Goal: Transaction & Acquisition: Purchase product/service

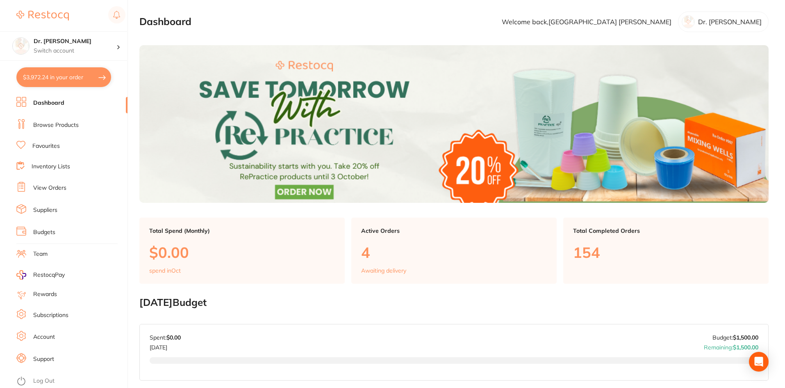
click at [54, 82] on button "$3,972.24 in your order" at bounding box center [63, 77] width 95 height 20
checkbox input "true"
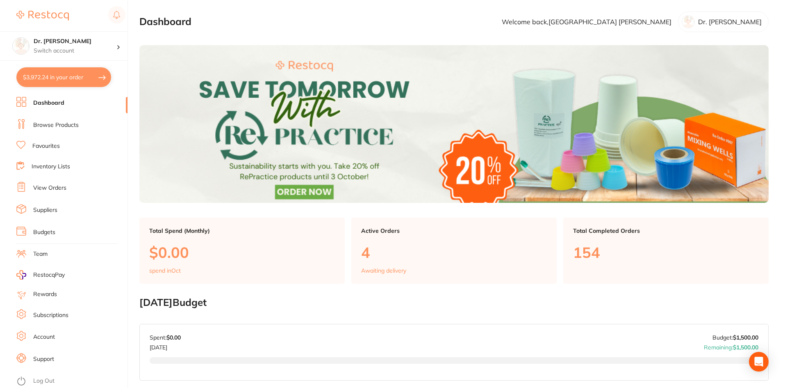
checkbox input "true"
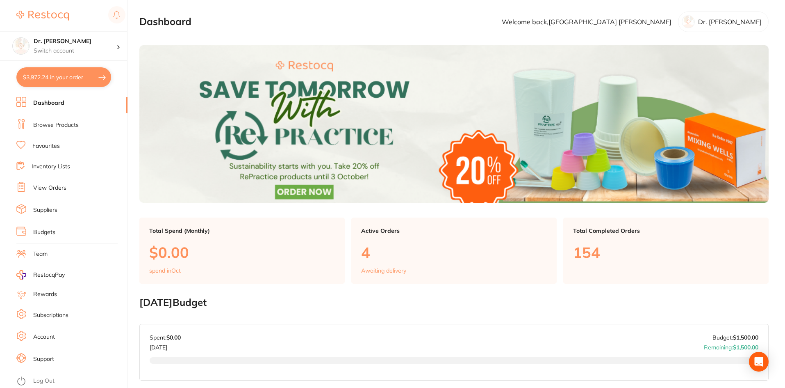
checkbox input "true"
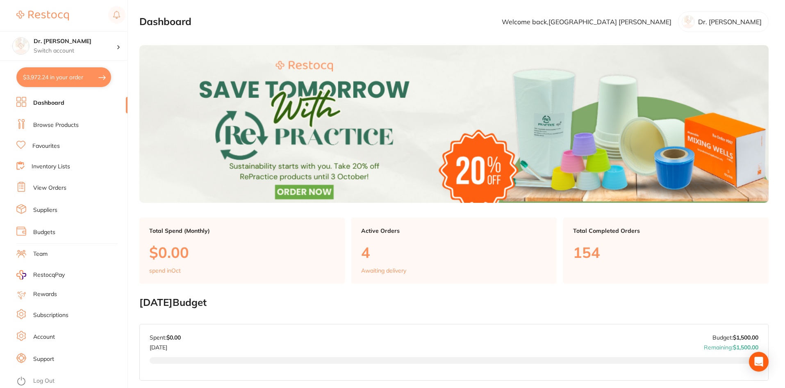
checkbox input "true"
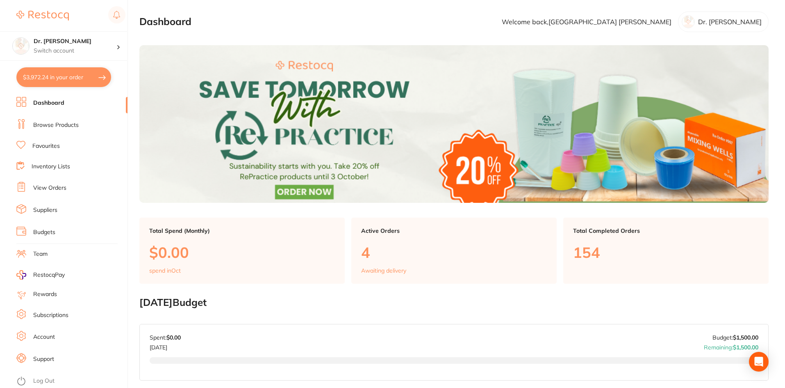
checkbox input "true"
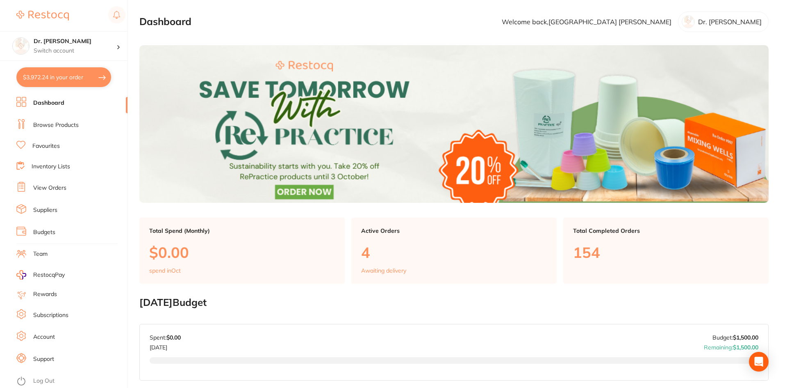
checkbox input "true"
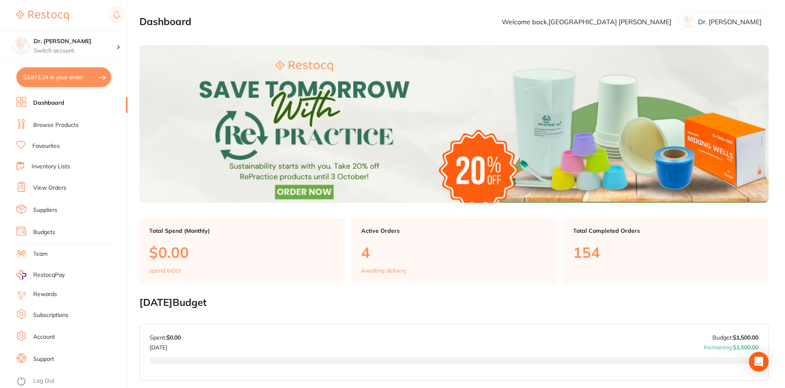
checkbox input "true"
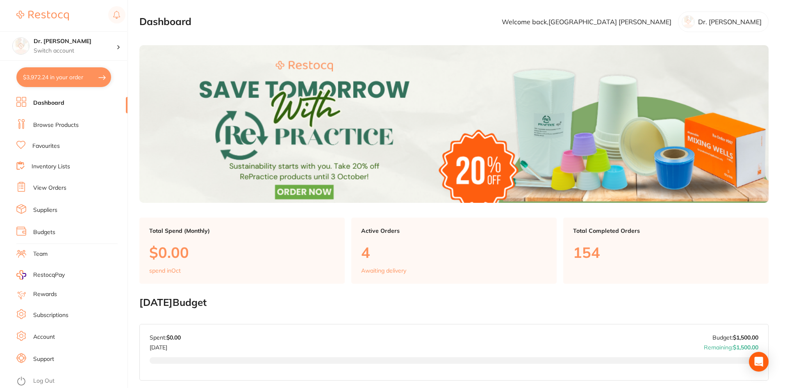
checkbox input "true"
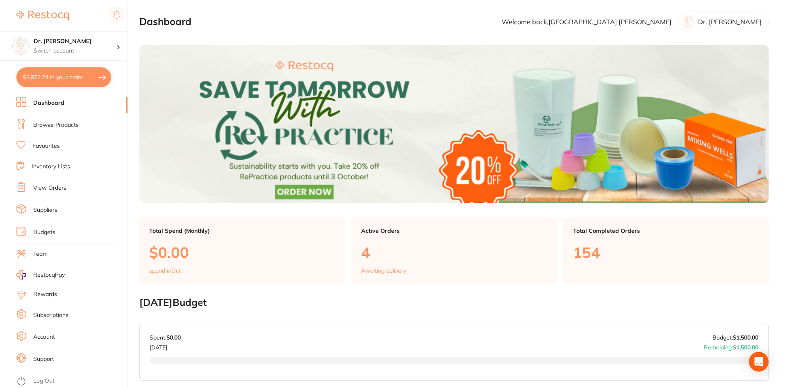
checkbox input "true"
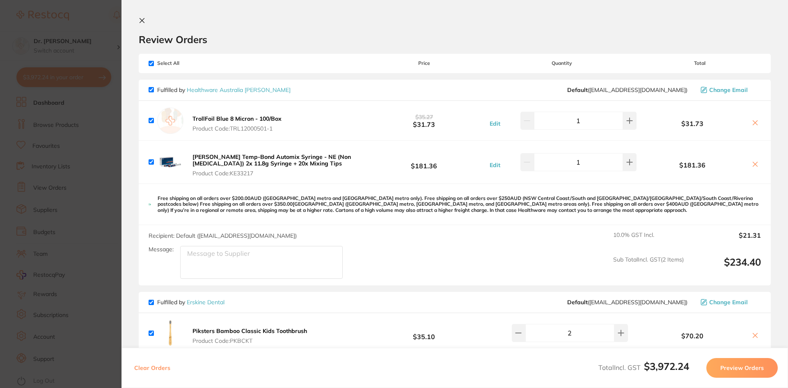
click at [136, 16] on section "Review Orders Your orders are being processed and we will notify you once we ha…" at bounding box center [454, 194] width 666 height 388
click at [138, 19] on section "Review Orders Your orders are being processed and we will notify you once we ha…" at bounding box center [454, 194] width 666 height 388
click at [142, 19] on icon at bounding box center [142, 20] width 7 height 7
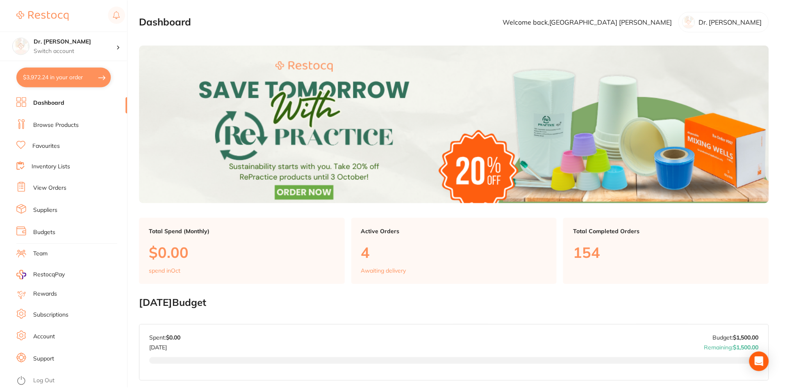
scroll to position [0, 0]
click at [53, 73] on button "$3,972.24 in your order" at bounding box center [63, 77] width 95 height 20
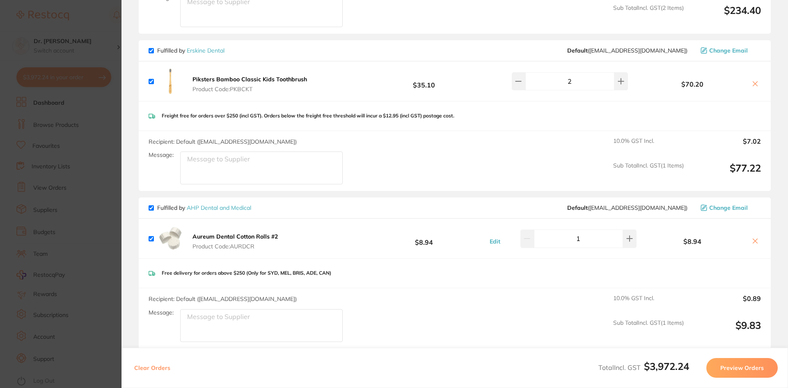
scroll to position [246, 0]
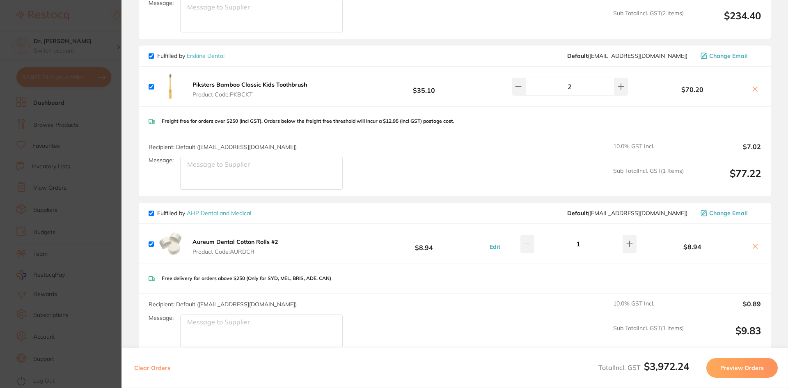
click at [755, 244] on icon at bounding box center [754, 246] width 7 height 7
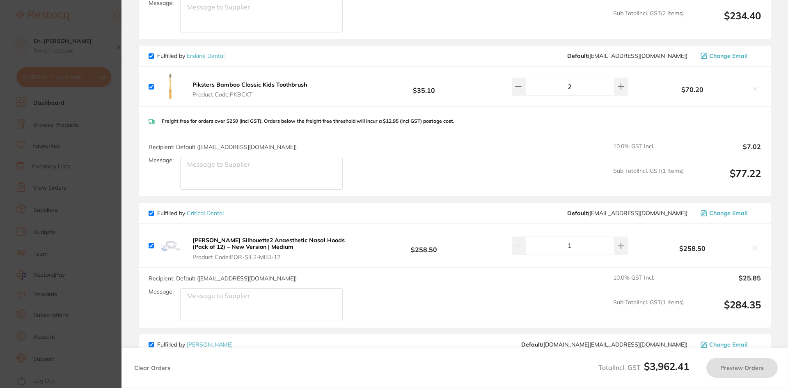
checkbox input "true"
click at [72, 126] on section "Update RRP Set your pre negotiated price for this item. Item Agreed RRP (excl. …" at bounding box center [394, 194] width 788 height 388
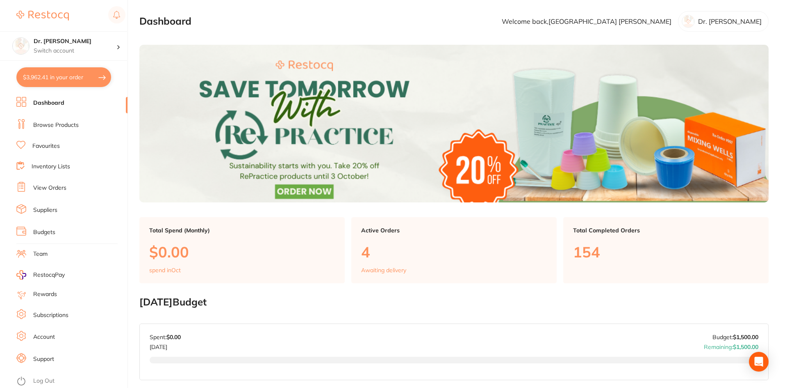
click at [49, 127] on link "Browse Products" at bounding box center [56, 125] width 46 height 8
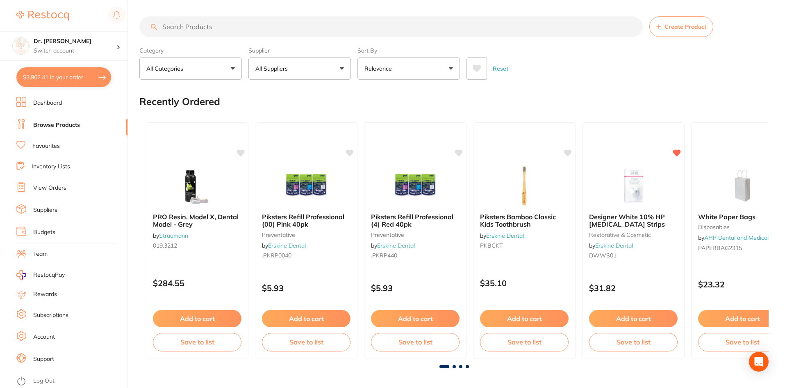
click at [181, 28] on input "search" at bounding box center [391, 26] width 504 height 21
type input "No 2 Cotton rolls"
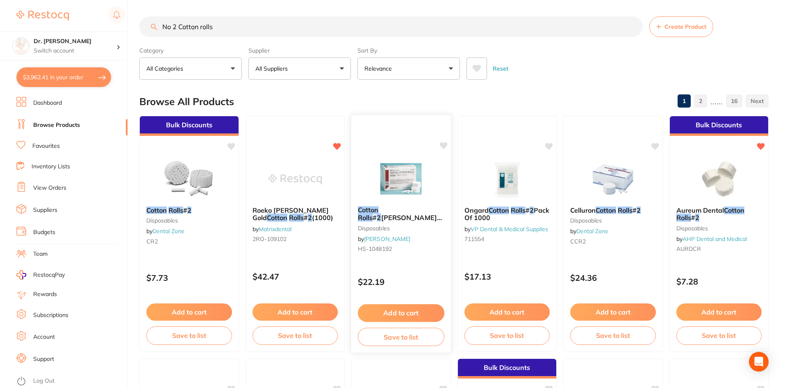
click at [410, 312] on button "Add to cart" at bounding box center [401, 313] width 87 height 18
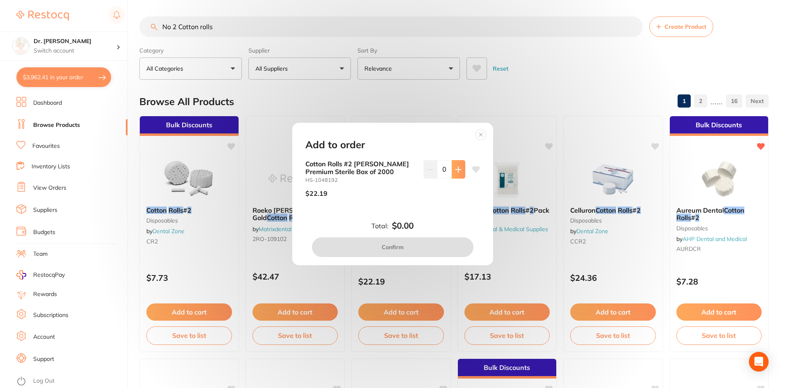
click at [455, 173] on button at bounding box center [459, 169] width 14 height 18
type input "1"
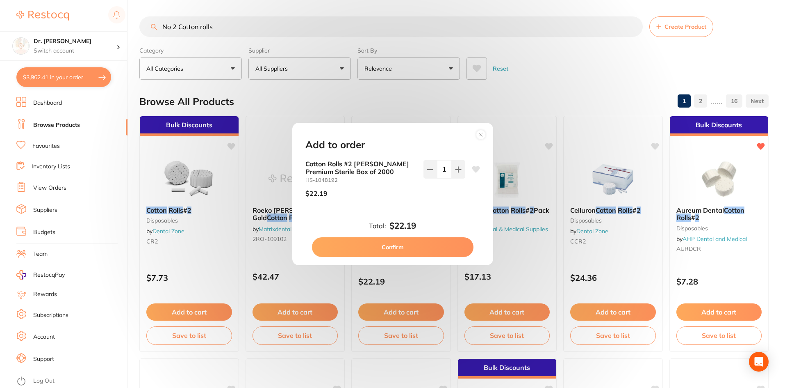
click at [411, 240] on button "Confirm" at bounding box center [393, 247] width 162 height 20
checkbox input "false"
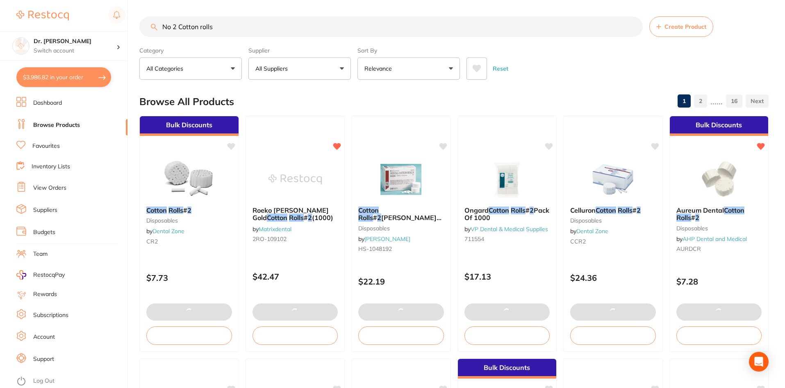
click at [443, 140] on div "Cotton Rolls # 2 [PERSON_NAME] Premium Sterile Box of 2000 disposables by [PERS…" at bounding box center [402, 234] width 100 height 236
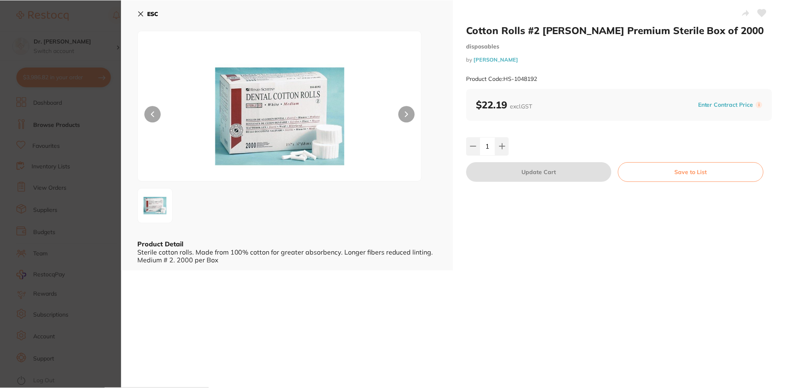
scroll to position [0, 0]
click at [138, 13] on icon at bounding box center [141, 13] width 7 height 7
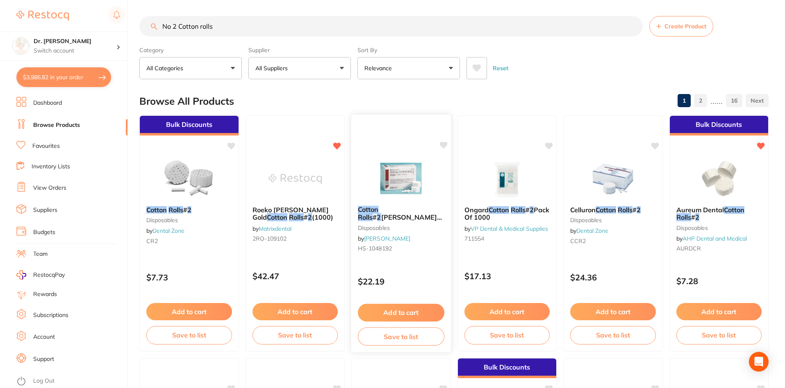
click at [443, 146] on icon at bounding box center [444, 145] width 8 height 7
click at [339, 148] on icon at bounding box center [337, 145] width 8 height 8
click at [60, 73] on button "$3,986.82 in your order" at bounding box center [63, 77] width 95 height 20
checkbox input "true"
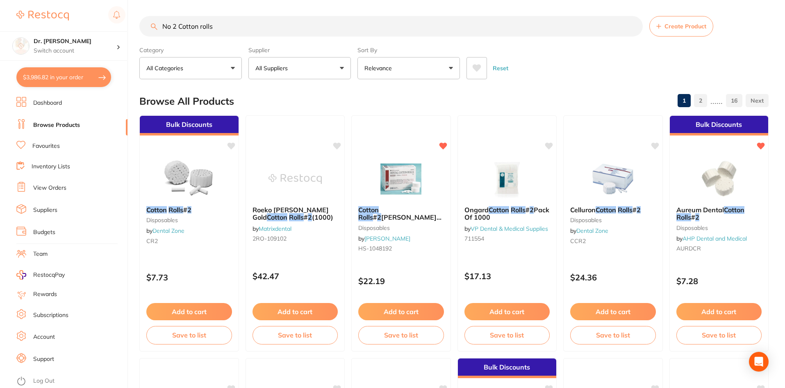
checkbox input "true"
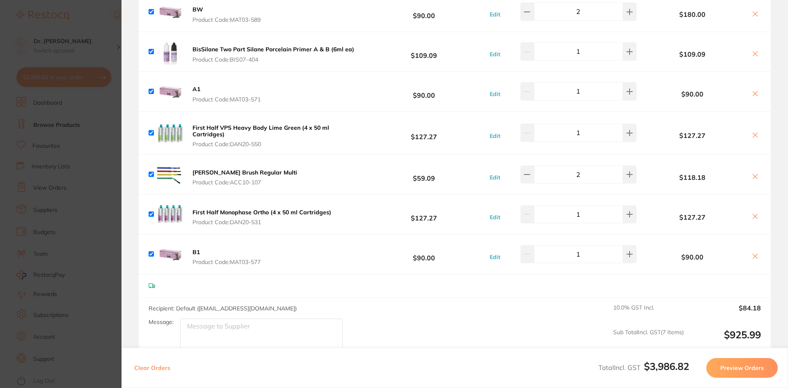
scroll to position [1255, 0]
